Goal: Entertainment & Leisure: Consume media (video, audio)

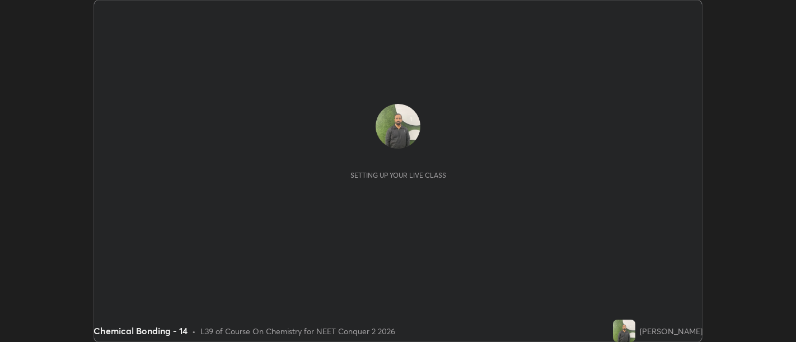
scroll to position [342, 795]
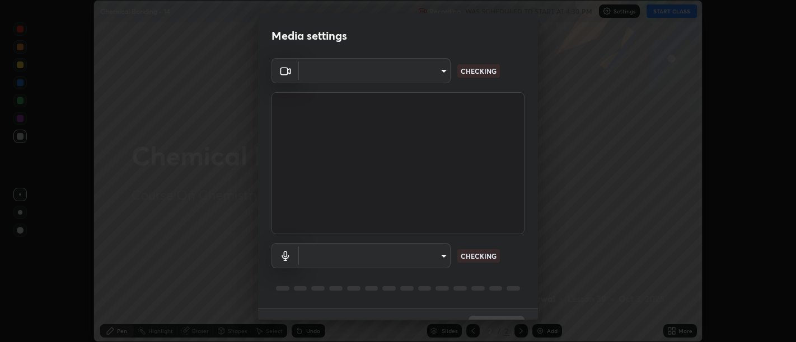
type input "d9b519daceb8a772394af6ea8e45353be5bbf62d8cb1cf3345c472de64055974"
type input "default"
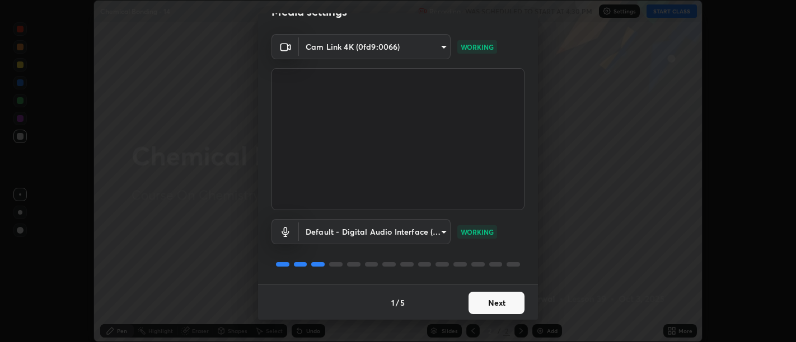
click at [483, 304] on button "Next" at bounding box center [496, 303] width 56 height 22
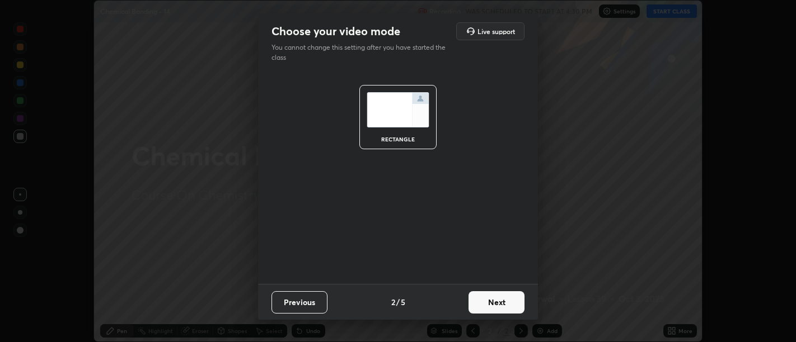
scroll to position [0, 0]
click at [484, 304] on button "Next" at bounding box center [496, 303] width 56 height 22
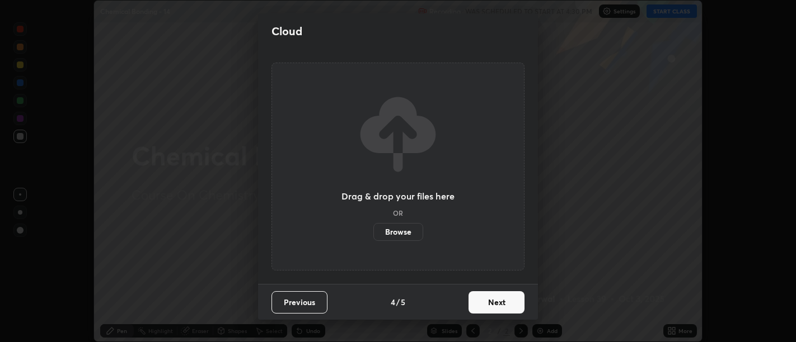
click at [493, 304] on button "Next" at bounding box center [496, 303] width 56 height 22
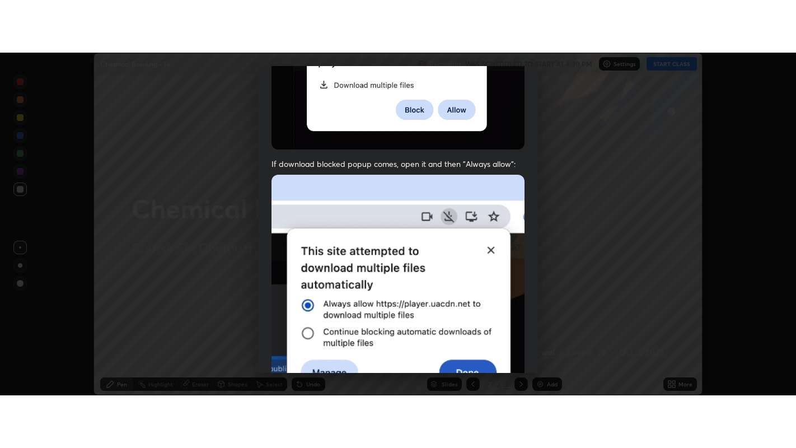
scroll to position [252, 0]
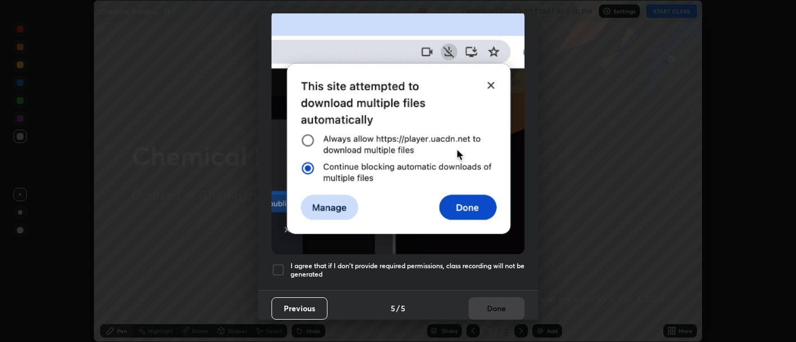
click at [481, 267] on h5 "I agree that if I don't provide required permissions, class recording will not …" at bounding box center [407, 270] width 234 height 17
click at [483, 302] on button "Done" at bounding box center [496, 309] width 56 height 22
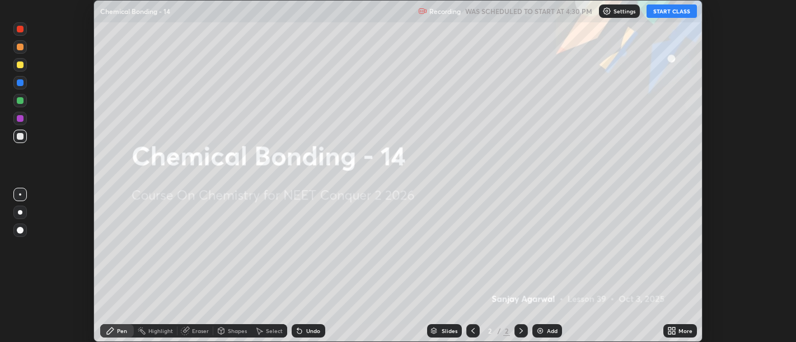
click at [675, 330] on icon at bounding box center [673, 329] width 3 height 3
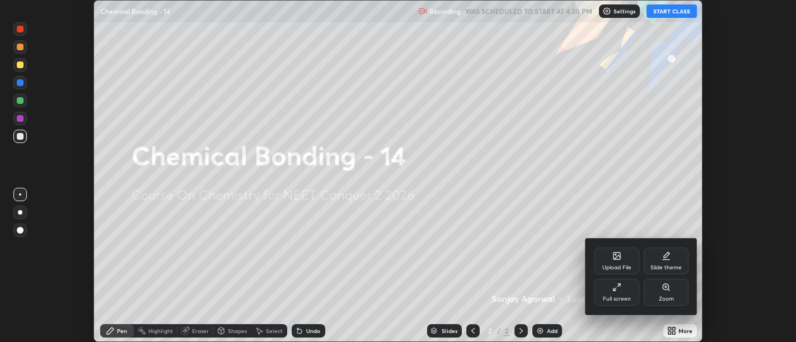
click at [620, 293] on div "Full screen" at bounding box center [616, 292] width 45 height 27
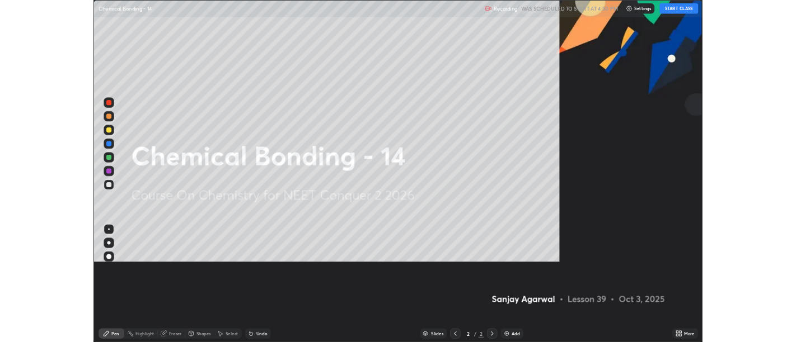
scroll to position [448, 796]
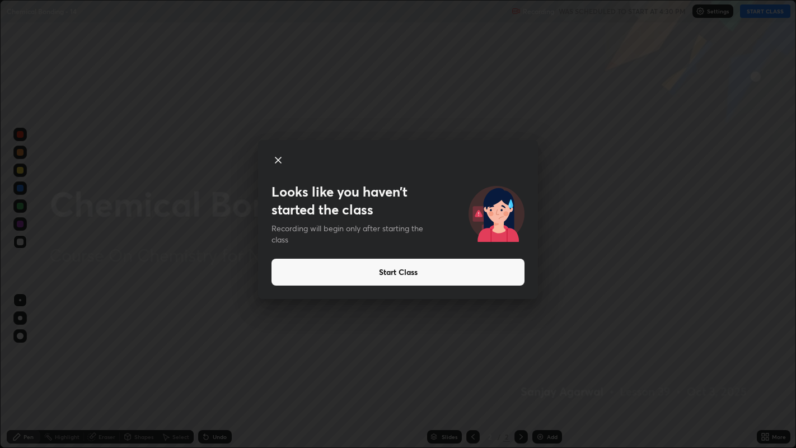
click at [402, 278] on button "Start Class" at bounding box center [397, 272] width 253 height 27
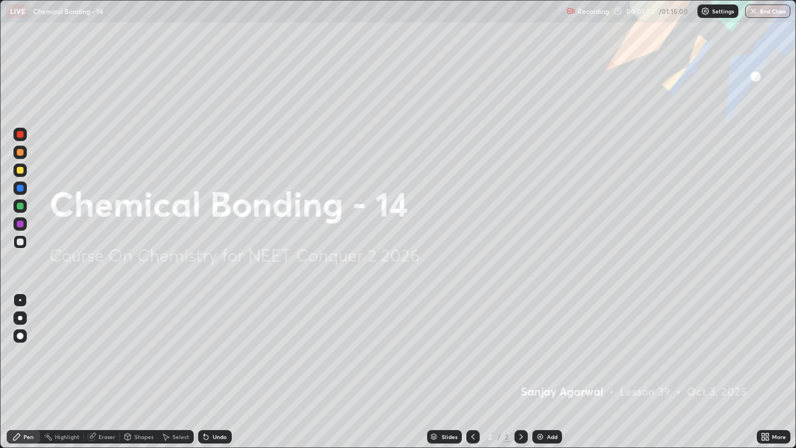
click at [543, 342] on img at bounding box center [540, 436] width 9 height 9
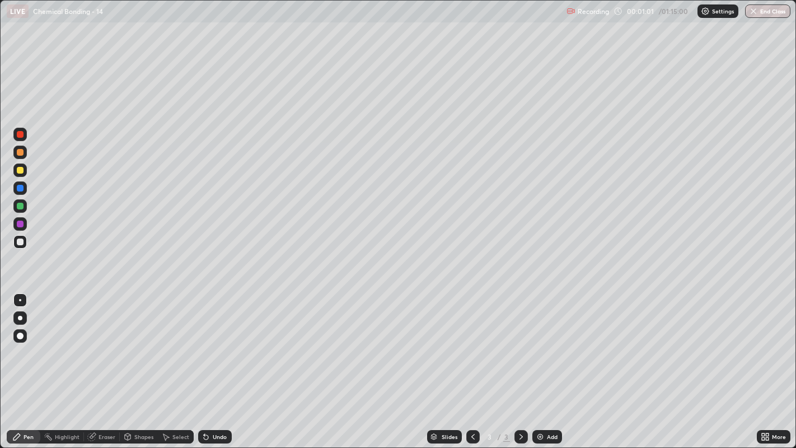
click at [520, 342] on icon at bounding box center [520, 437] width 3 height 6
click at [20, 317] on div at bounding box center [20, 318] width 4 height 4
click at [21, 170] on div at bounding box center [20, 170] width 7 height 7
click at [19, 242] on div at bounding box center [20, 241] width 7 height 7
click at [20, 171] on div at bounding box center [20, 170] width 7 height 7
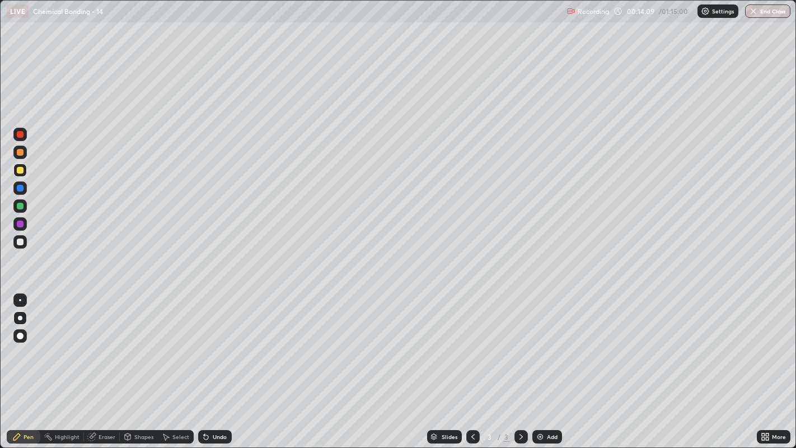
click at [17, 241] on div at bounding box center [20, 241] width 7 height 7
click at [105, 342] on div "Eraser" at bounding box center [106, 437] width 17 height 6
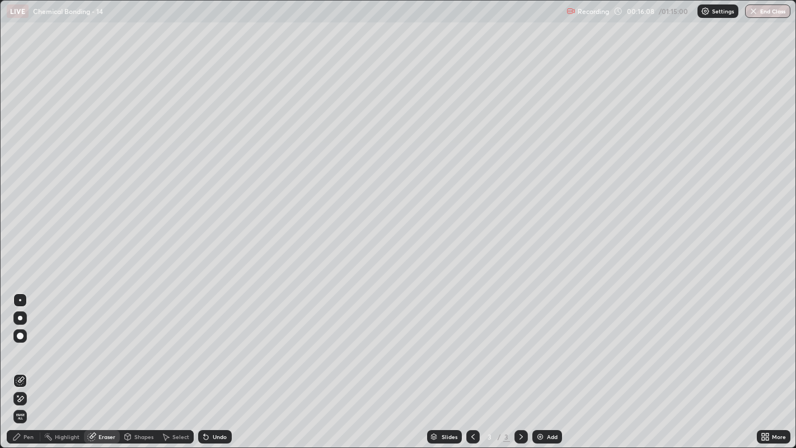
click at [28, 342] on div "Pen" at bounding box center [29, 437] width 10 height 6
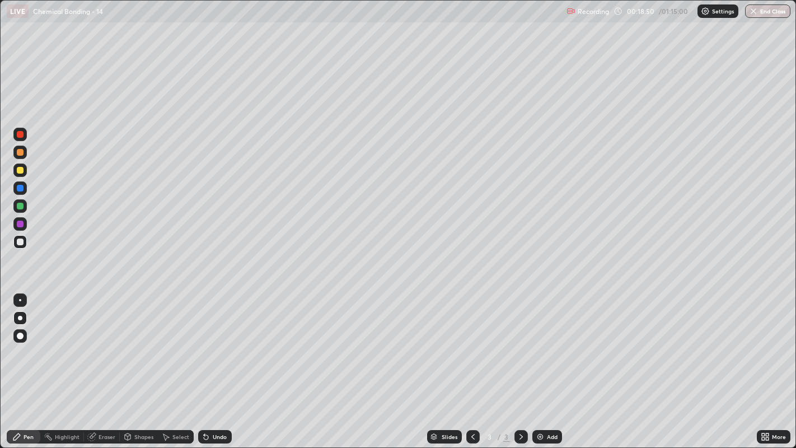
click at [539, 342] on img at bounding box center [540, 436] width 9 height 9
click at [216, 342] on div "Undo" at bounding box center [215, 436] width 34 height 13
click at [20, 172] on div at bounding box center [20, 170] width 7 height 7
click at [18, 241] on div at bounding box center [20, 241] width 7 height 7
click at [21, 169] on div at bounding box center [20, 170] width 7 height 7
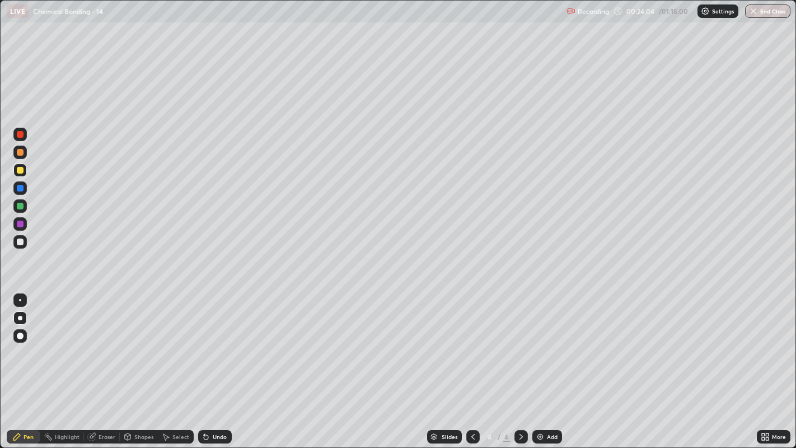
click at [20, 242] on div at bounding box center [20, 241] width 7 height 7
click at [20, 205] on div at bounding box center [20, 206] width 7 height 7
click at [20, 243] on div at bounding box center [20, 241] width 7 height 7
click at [19, 171] on div at bounding box center [20, 170] width 7 height 7
click at [217, 342] on div "Undo" at bounding box center [220, 437] width 14 height 6
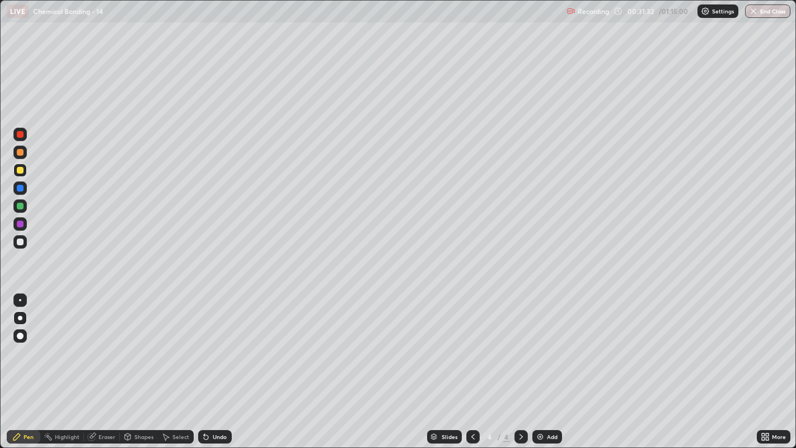
click at [21, 239] on div at bounding box center [20, 241] width 7 height 7
click at [538, 342] on img at bounding box center [540, 436] width 9 height 9
click at [20, 172] on div at bounding box center [20, 170] width 7 height 7
click at [216, 342] on div "Undo" at bounding box center [220, 437] width 14 height 6
click at [17, 205] on div at bounding box center [20, 206] width 7 height 7
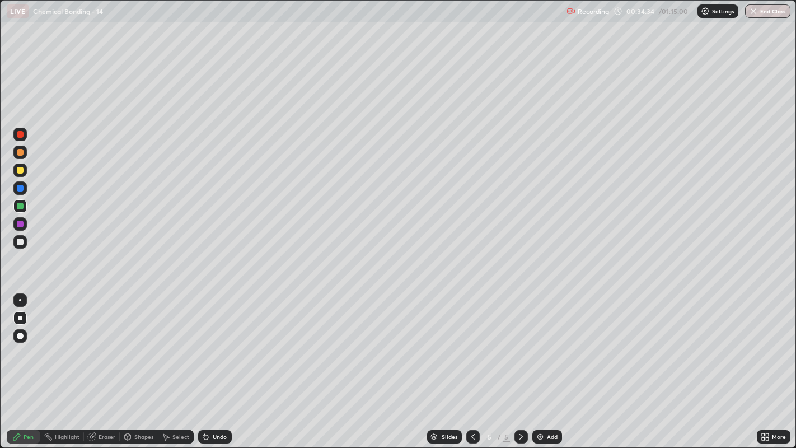
click at [17, 240] on div at bounding box center [20, 241] width 7 height 7
click at [214, 342] on div "Undo" at bounding box center [220, 437] width 14 height 6
click at [218, 342] on div "Undo" at bounding box center [220, 437] width 14 height 6
click at [110, 342] on div "Eraser" at bounding box center [106, 437] width 17 height 6
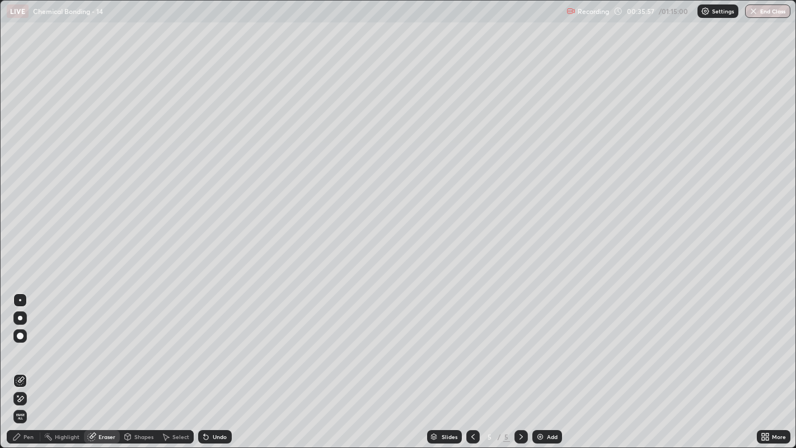
click at [28, 342] on div "Pen" at bounding box center [29, 437] width 10 height 6
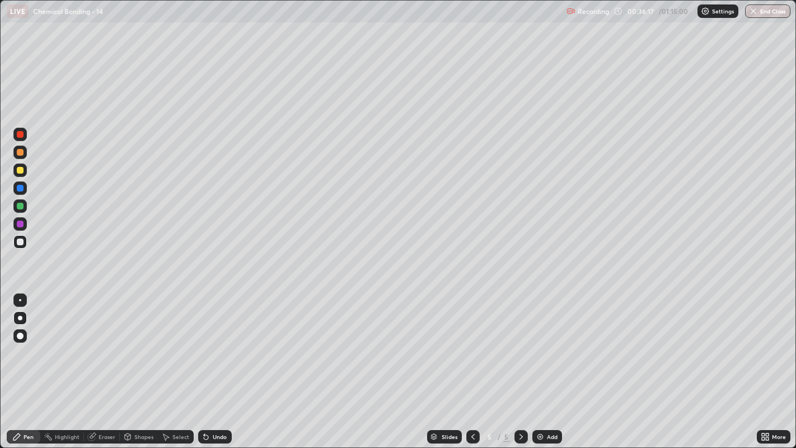
click at [23, 167] on div at bounding box center [19, 169] width 13 height 13
click at [14, 241] on div at bounding box center [19, 241] width 13 height 13
click at [18, 170] on div at bounding box center [20, 170] width 7 height 7
click at [108, 342] on div "Eraser" at bounding box center [106, 437] width 17 height 6
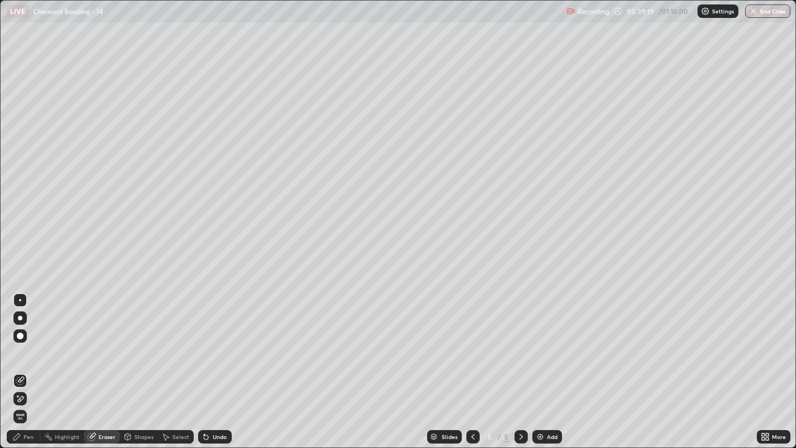
click at [33, 342] on div "Pen" at bounding box center [29, 437] width 10 height 6
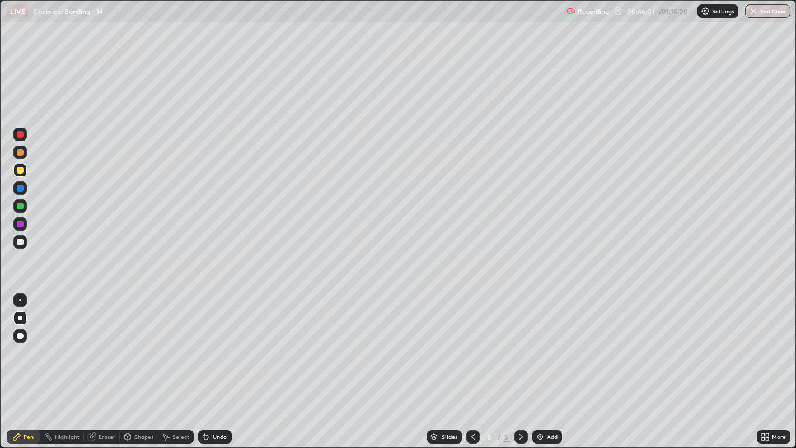
click at [541, 342] on img at bounding box center [540, 436] width 9 height 9
click at [212, 342] on div "Undo" at bounding box center [215, 436] width 34 height 13
click at [213, 342] on div "Undo" at bounding box center [220, 437] width 14 height 6
click at [213, 342] on div "Undo" at bounding box center [215, 436] width 34 height 13
click at [21, 239] on div at bounding box center [20, 241] width 7 height 7
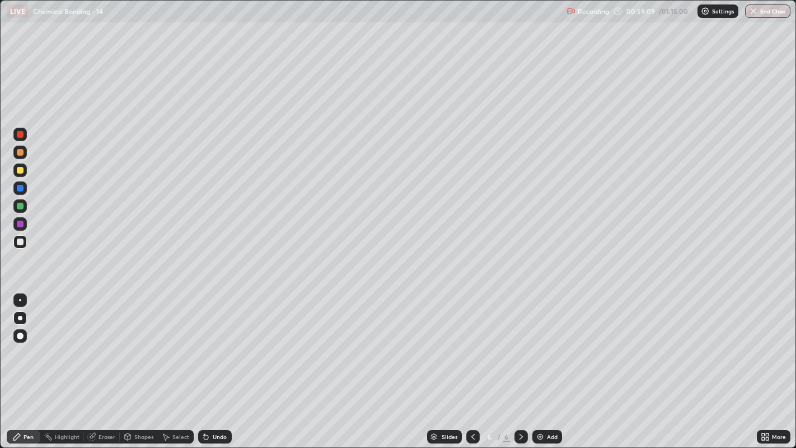
click at [213, 342] on div "Undo" at bounding box center [215, 436] width 34 height 13
click at [214, 342] on div "Undo" at bounding box center [220, 437] width 14 height 6
click at [23, 171] on div at bounding box center [20, 170] width 7 height 7
click at [534, 342] on div "Slides 6 / 6 Add" at bounding box center [494, 436] width 525 height 22
click at [541, 342] on img at bounding box center [540, 436] width 9 height 9
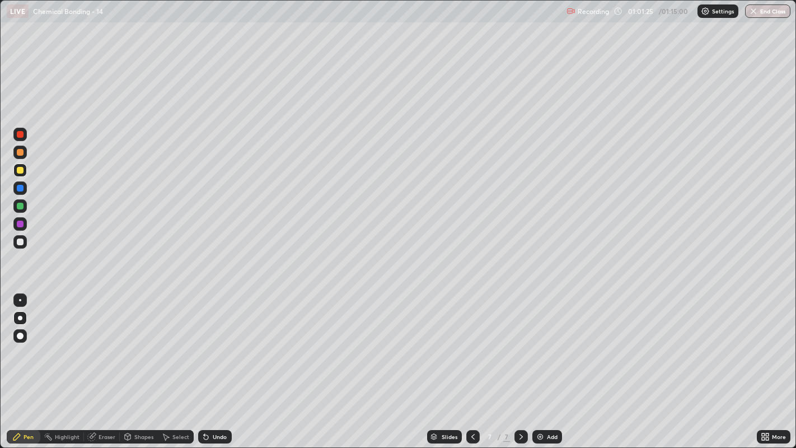
click at [213, 342] on div "Undo" at bounding box center [220, 437] width 14 height 6
click at [214, 342] on div "Undo" at bounding box center [215, 436] width 34 height 13
click at [223, 342] on div "Undo" at bounding box center [220, 437] width 14 height 6
click at [217, 342] on div "Undo" at bounding box center [220, 437] width 14 height 6
click at [108, 342] on div "Eraser" at bounding box center [106, 437] width 17 height 6
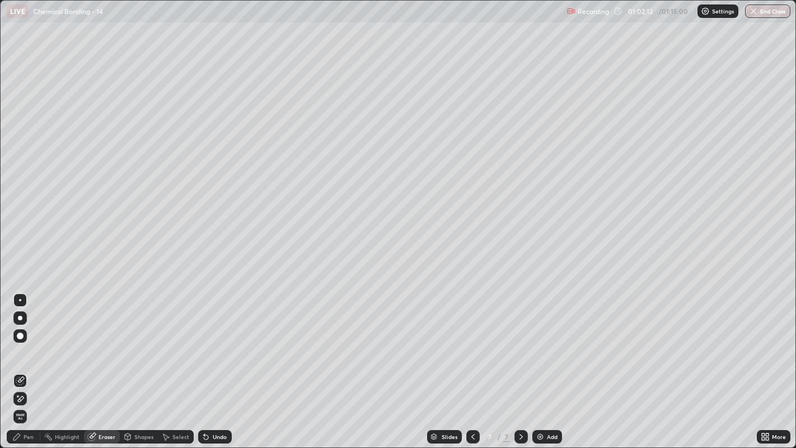
click at [32, 342] on div "Pen" at bounding box center [29, 437] width 10 height 6
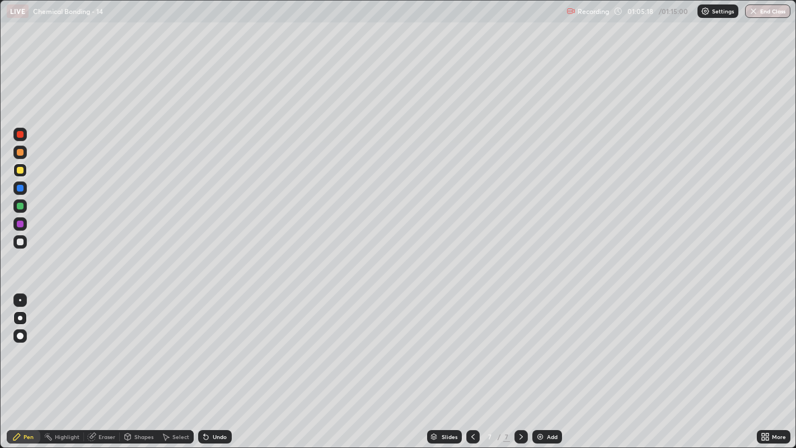
click at [20, 242] on div at bounding box center [20, 241] width 7 height 7
click at [18, 205] on div at bounding box center [20, 206] width 7 height 7
click at [18, 240] on div at bounding box center [20, 241] width 7 height 7
click at [773, 10] on button "End Class" at bounding box center [768, 10] width 44 height 13
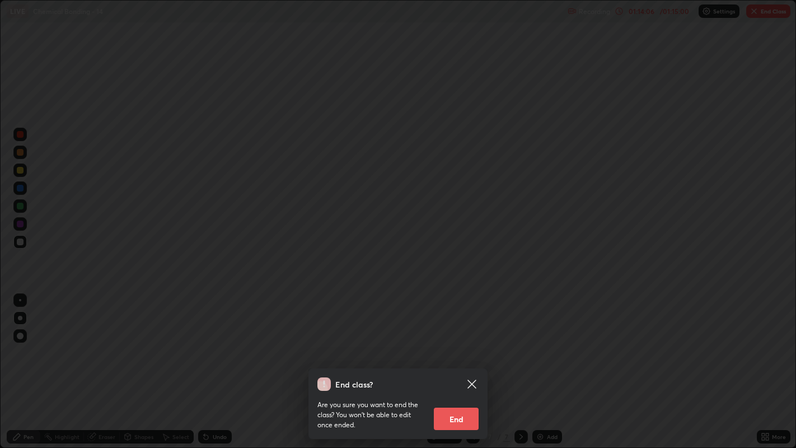
click at [456, 342] on button "End" at bounding box center [456, 418] width 45 height 22
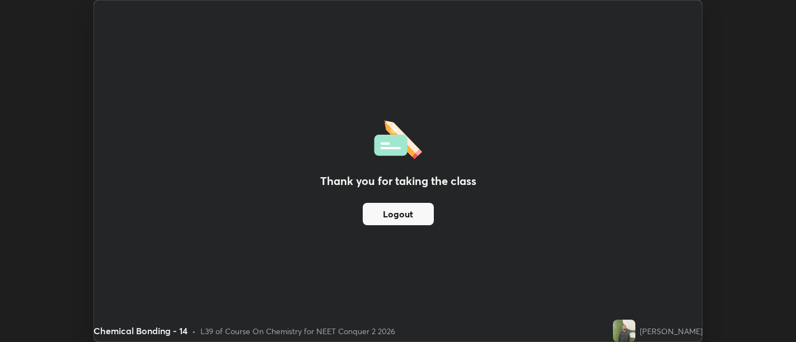
scroll to position [55614, 55160]
